Goal: Task Accomplishment & Management: Manage account settings

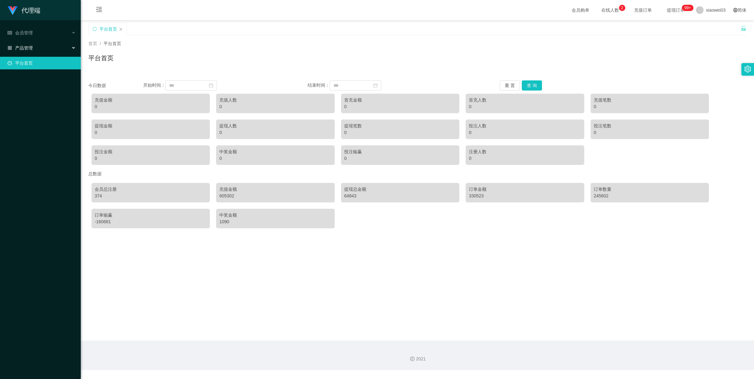
click at [24, 50] on span "产品管理" at bounding box center [20, 47] width 25 height 5
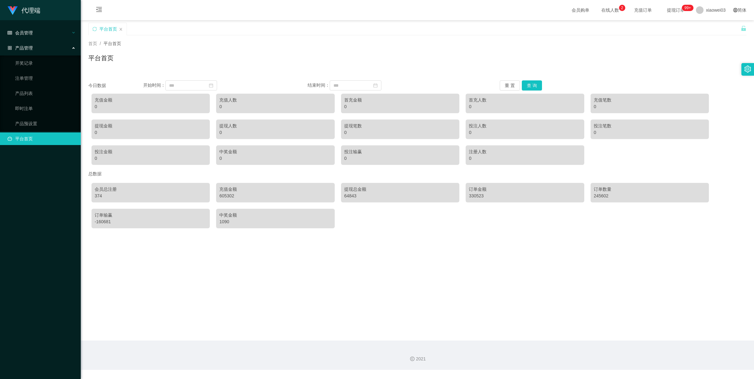
click at [32, 37] on div "会员管理" at bounding box center [40, 33] width 81 height 13
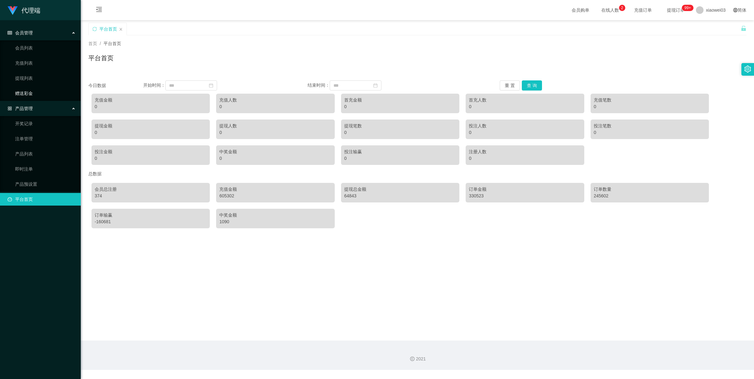
click at [30, 90] on link "赠送彩金" at bounding box center [45, 93] width 61 height 13
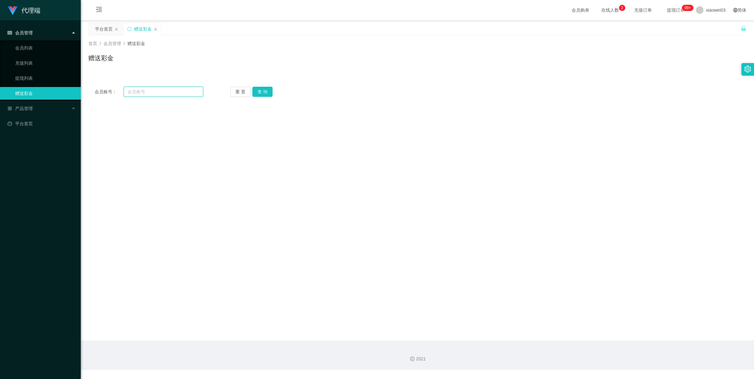
click at [146, 92] on input "text" at bounding box center [164, 92] width 80 height 10
paste input "551011"
type input "551011"
click at [266, 92] on button "查 询" at bounding box center [262, 92] width 20 height 10
click at [33, 73] on link "提现列表" at bounding box center [45, 78] width 61 height 13
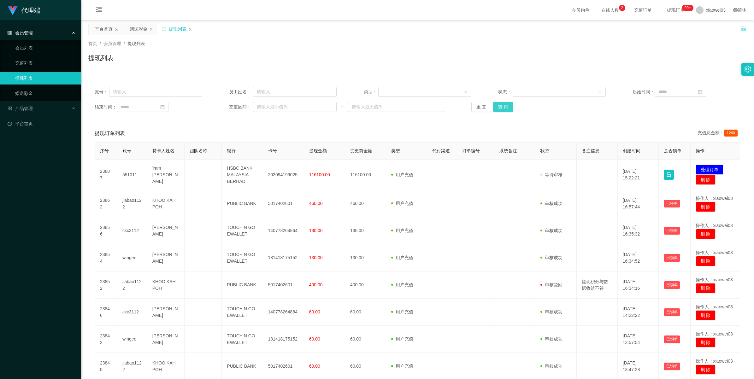
click at [505, 107] on button "查 询" at bounding box center [503, 107] width 20 height 10
click at [508, 107] on button "查 询" at bounding box center [503, 107] width 20 height 10
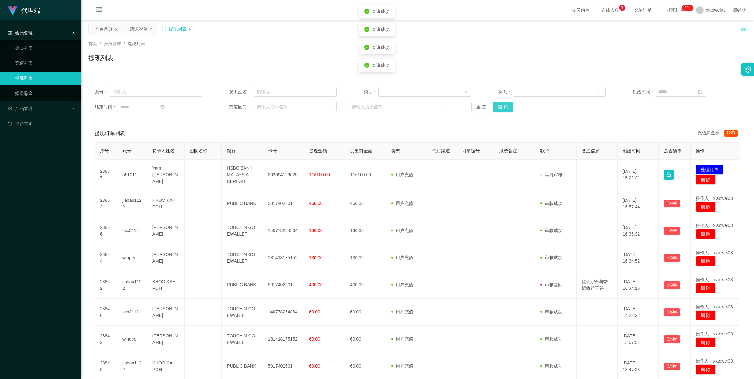
click at [508, 107] on button "查 询" at bounding box center [503, 107] width 20 height 10
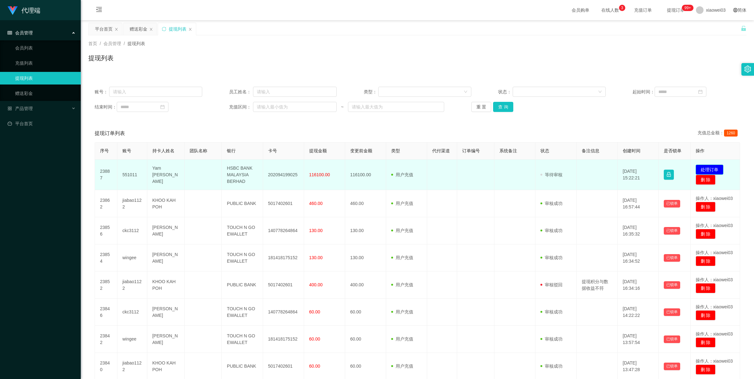
click at [710, 169] on button "处理订单" at bounding box center [710, 170] width 28 height 10
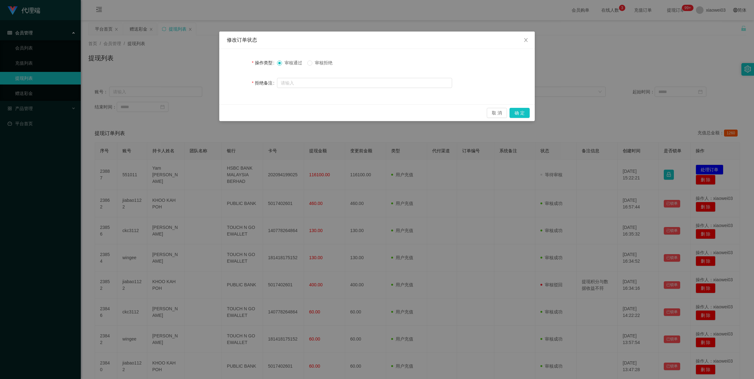
click at [316, 61] on span "审核拒绝" at bounding box center [323, 62] width 23 height 5
click at [499, 113] on button "取 消" at bounding box center [497, 113] width 20 height 10
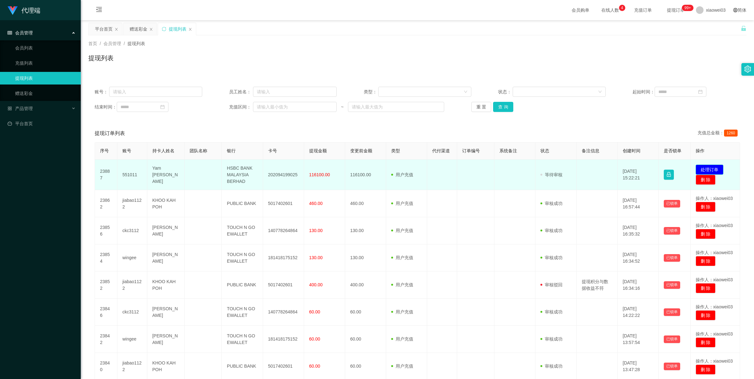
click at [713, 168] on button "处理订单" at bounding box center [710, 170] width 28 height 10
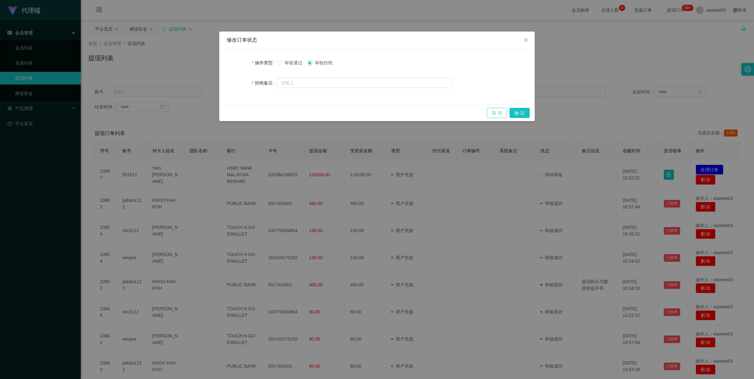
click at [502, 113] on button "取 消" at bounding box center [497, 113] width 20 height 10
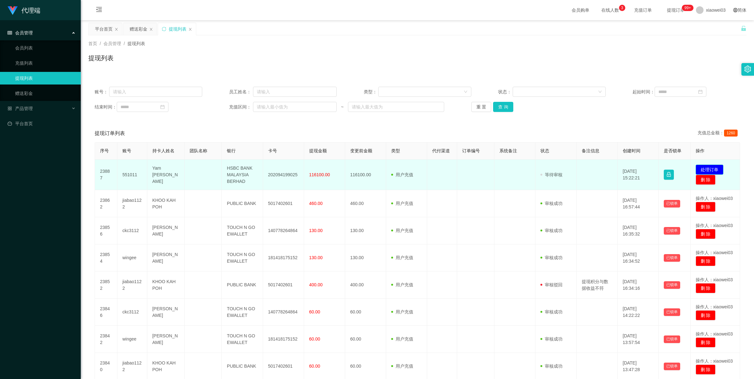
click at [709, 167] on button "处理订单" at bounding box center [710, 170] width 28 height 10
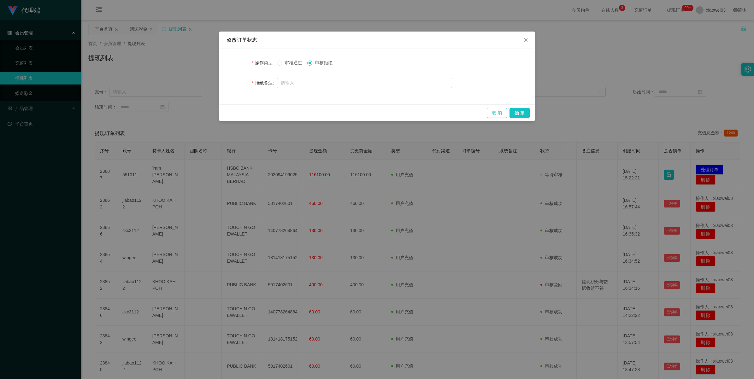
drag, startPoint x: 502, startPoint y: 114, endPoint x: 682, endPoint y: 65, distance: 186.2
click at [502, 114] on button "取 消" at bounding box center [497, 113] width 20 height 10
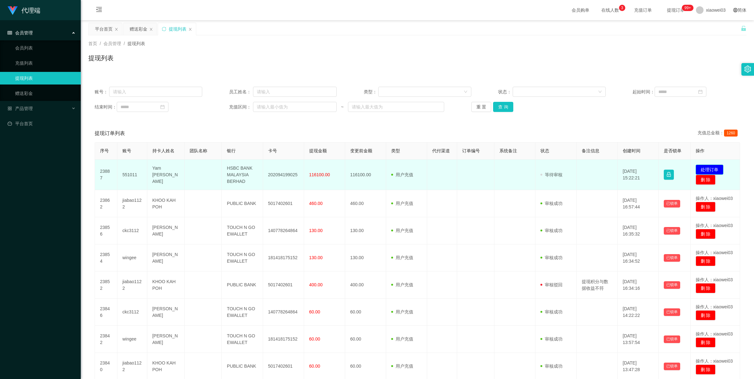
click at [705, 169] on button "处理订单" at bounding box center [710, 170] width 28 height 10
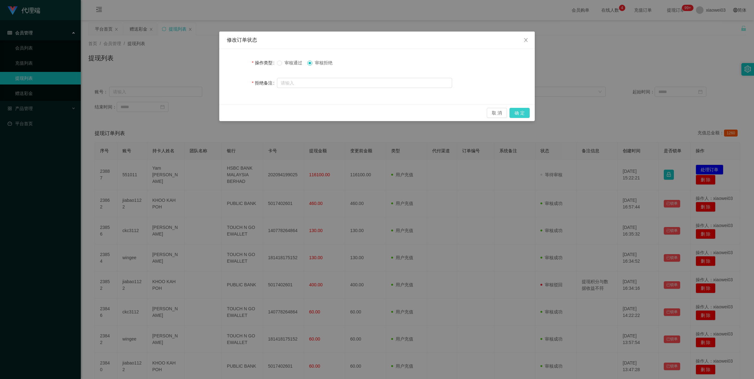
click at [515, 110] on button "确 定" at bounding box center [520, 113] width 20 height 10
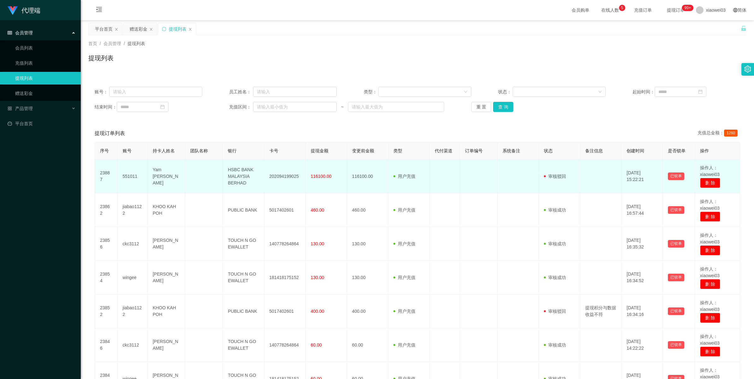
click at [322, 175] on span "116100.00" at bounding box center [321, 176] width 21 height 5
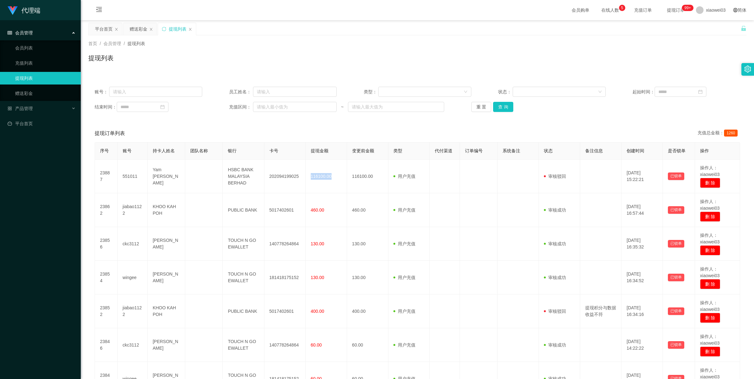
copy span "116100.00"
